Goal: Find specific page/section: Find specific page/section

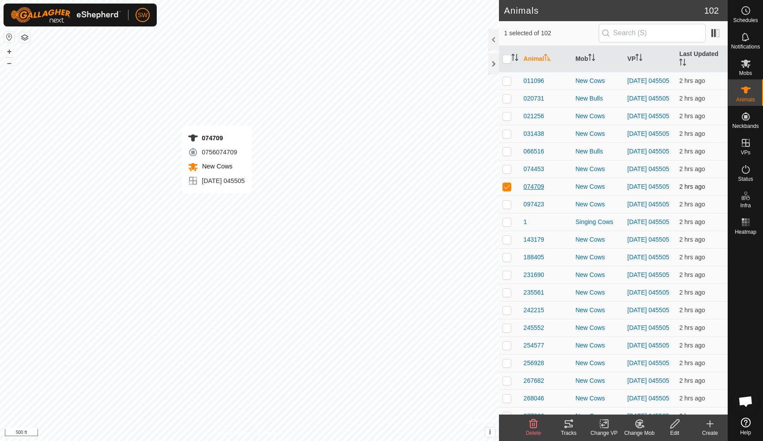
click at [537, 192] on span "074709" at bounding box center [534, 186] width 21 height 9
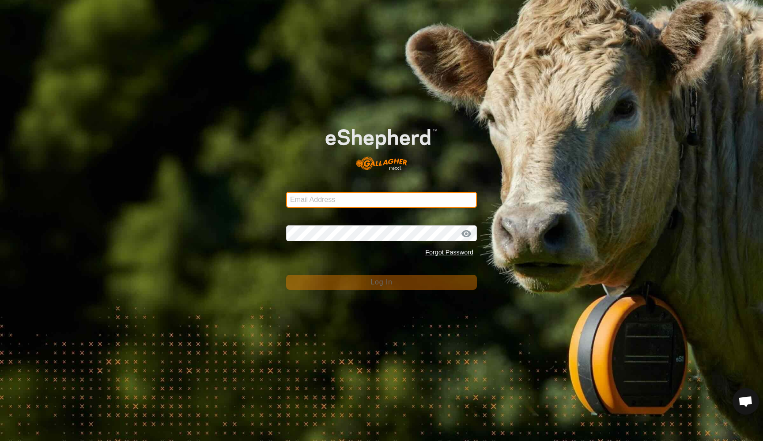
type input "[EMAIL_ADDRESS][DOMAIN_NAME]"
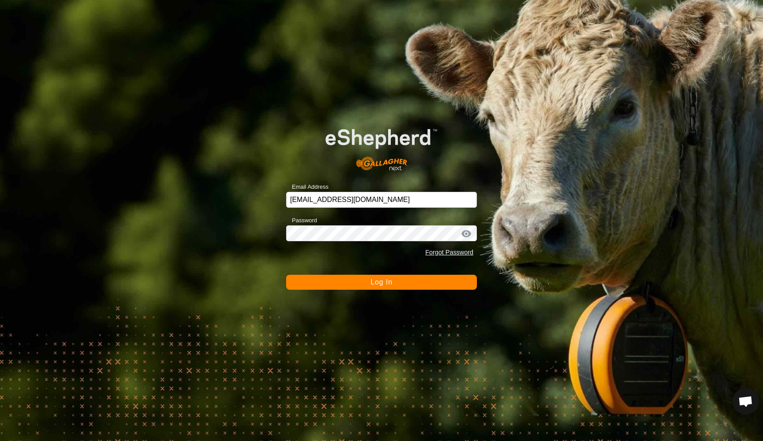
click at [372, 285] on span "Log In" at bounding box center [381, 283] width 22 height 8
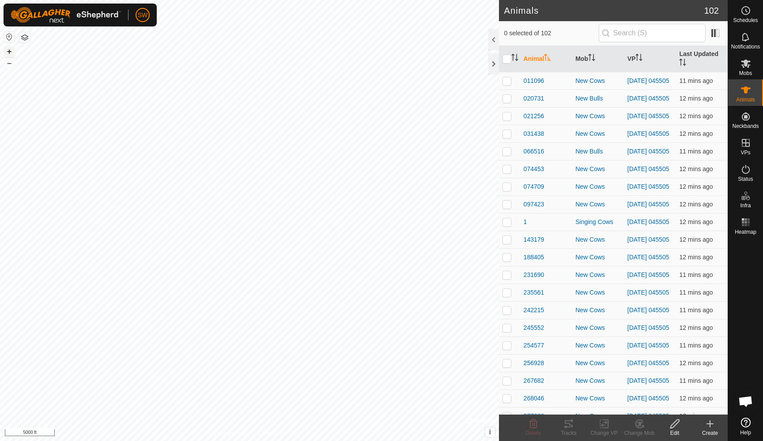
click at [9, 52] on button "+" at bounding box center [9, 51] width 11 height 11
checkbox input "true"
click at [533, 192] on span "074709" at bounding box center [534, 186] width 21 height 9
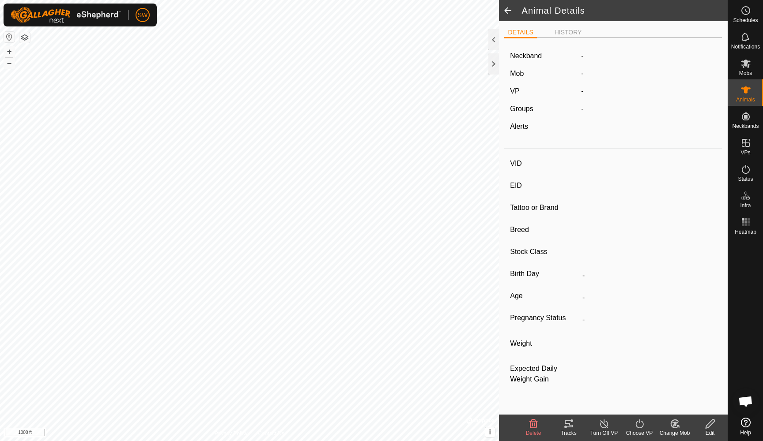
type input "074709"
type input "-"
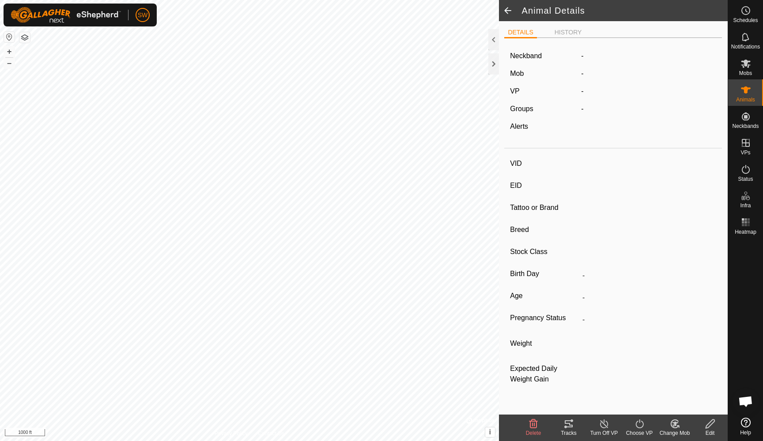
type input "-"
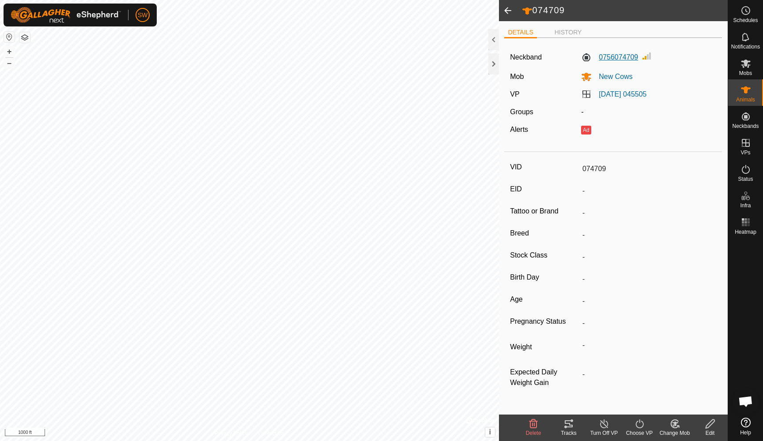
click at [611, 57] on label "0756074709" at bounding box center [609, 57] width 57 height 11
